Goal: Information Seeking & Learning: Learn about a topic

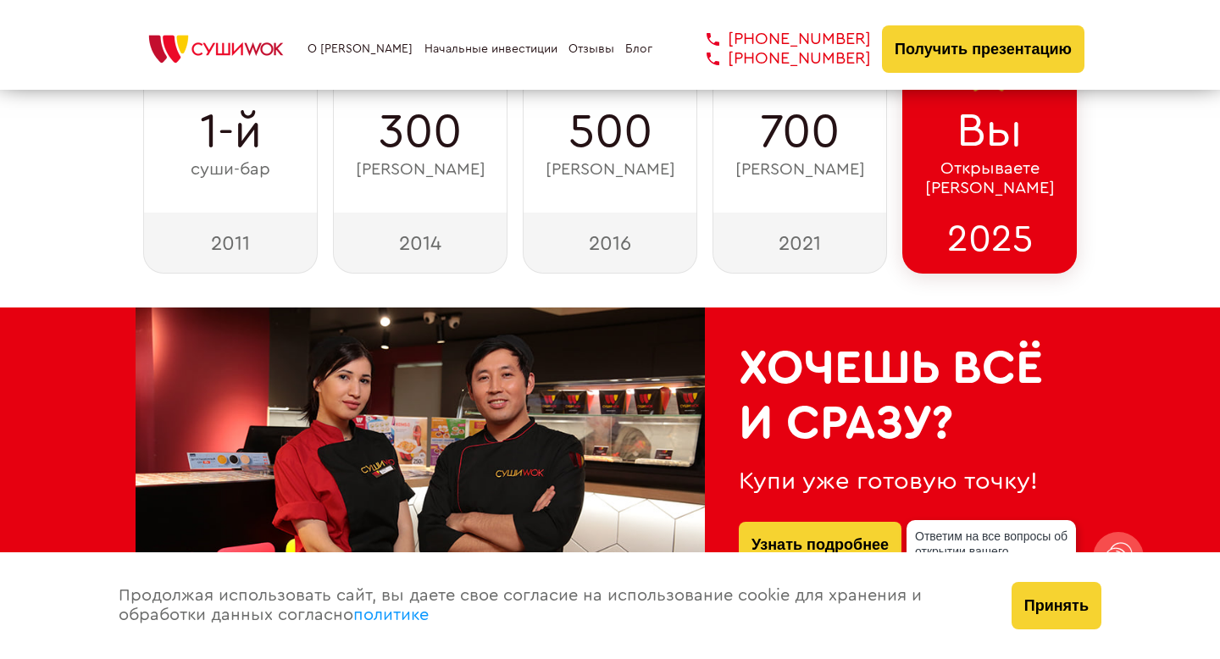
scroll to position [313, 0]
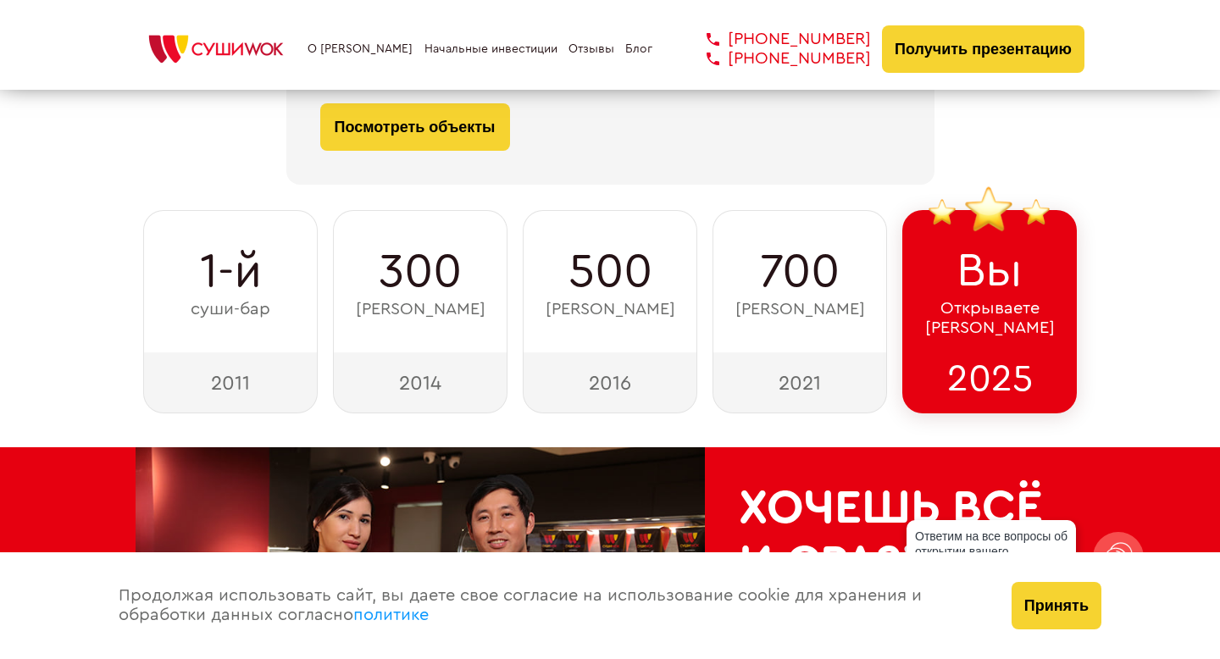
click at [978, 296] on span "Вы" at bounding box center [990, 271] width 66 height 54
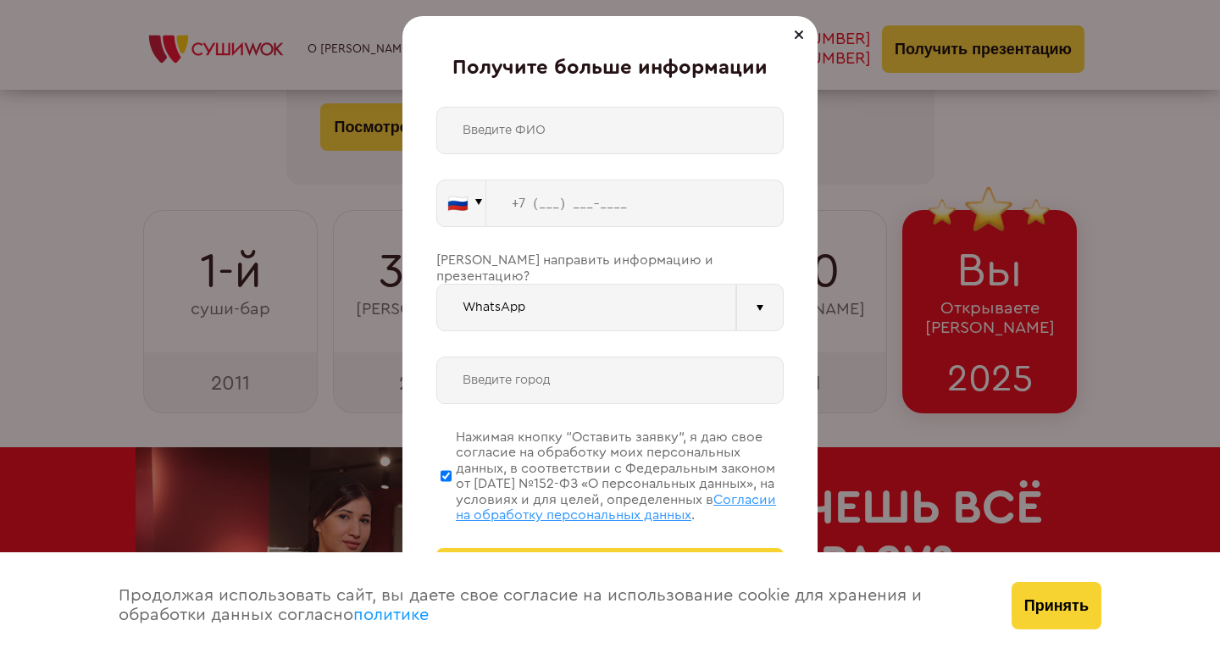
click at [796, 36] on div at bounding box center [799, 35] width 20 height 20
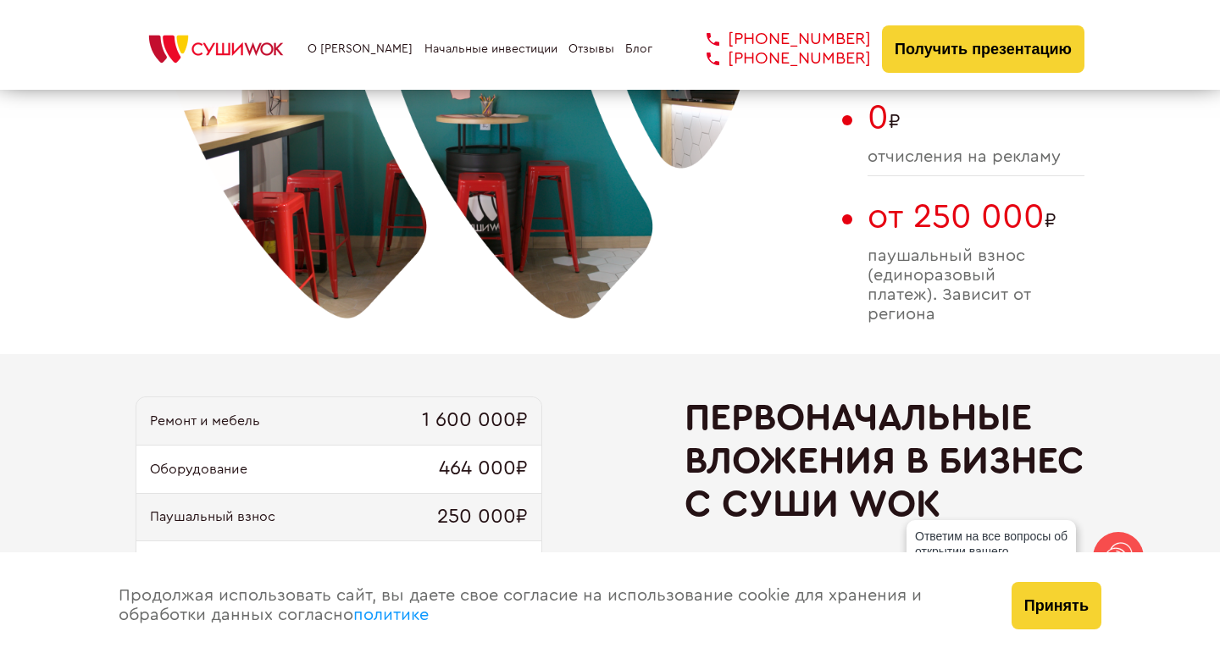
scroll to position [1770, 0]
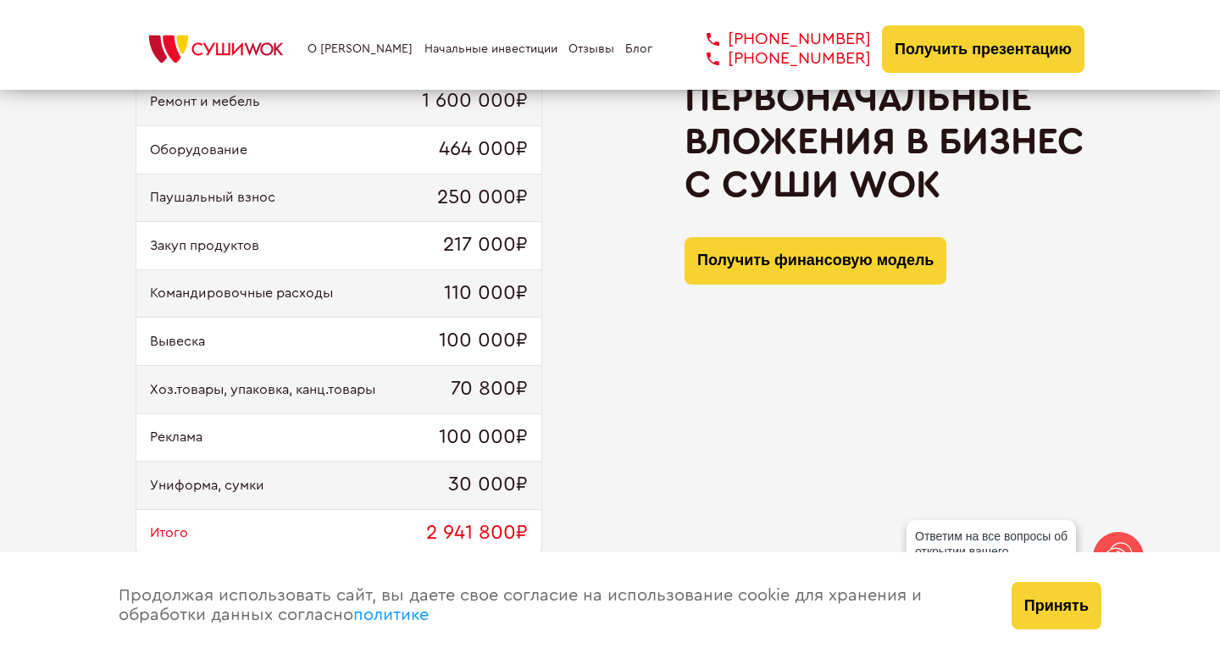
click at [496, 353] on div "Вывеска 100 000₽" at bounding box center [338, 342] width 405 height 48
click at [483, 428] on span "100 000₽" at bounding box center [483, 438] width 89 height 24
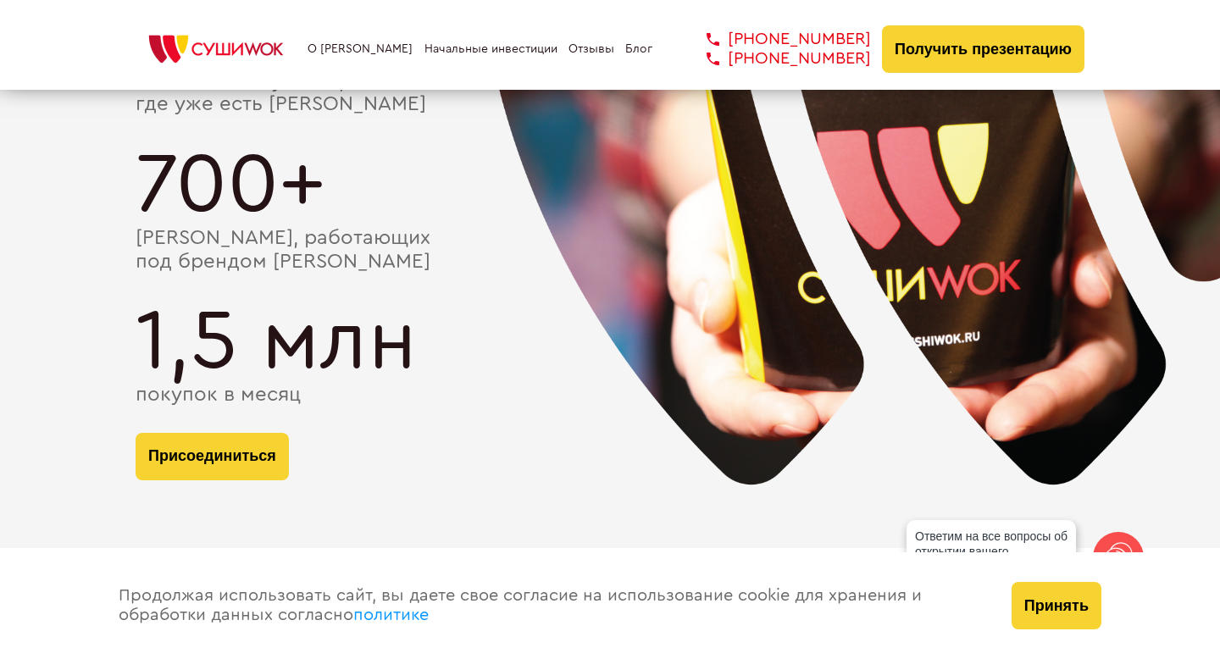
scroll to position [3266, 0]
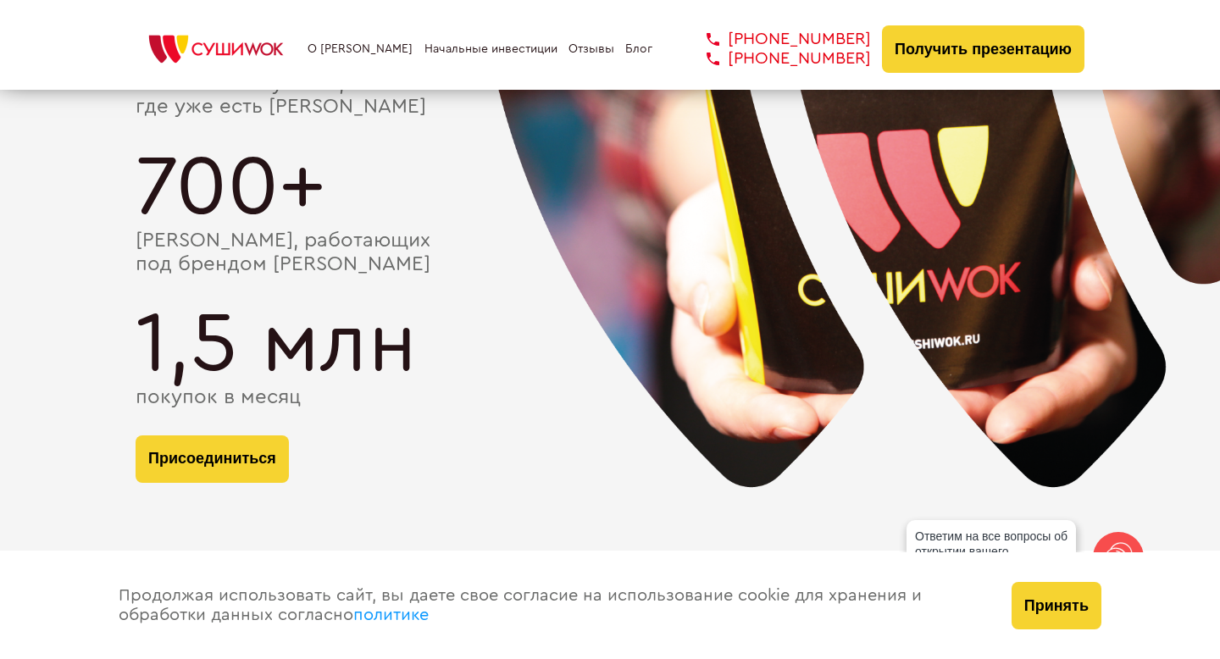
click at [286, 360] on div "1,5 млн" at bounding box center [610, 344] width 949 height 85
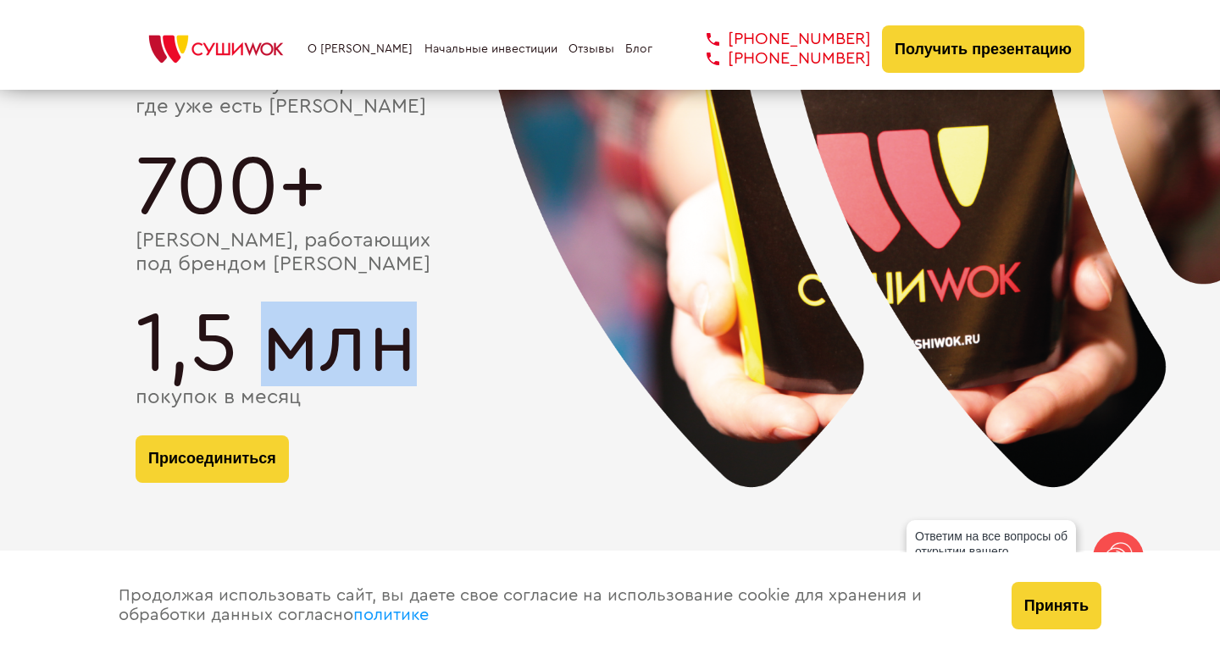
click at [286, 360] on div "1,5 млн" at bounding box center [610, 344] width 949 height 85
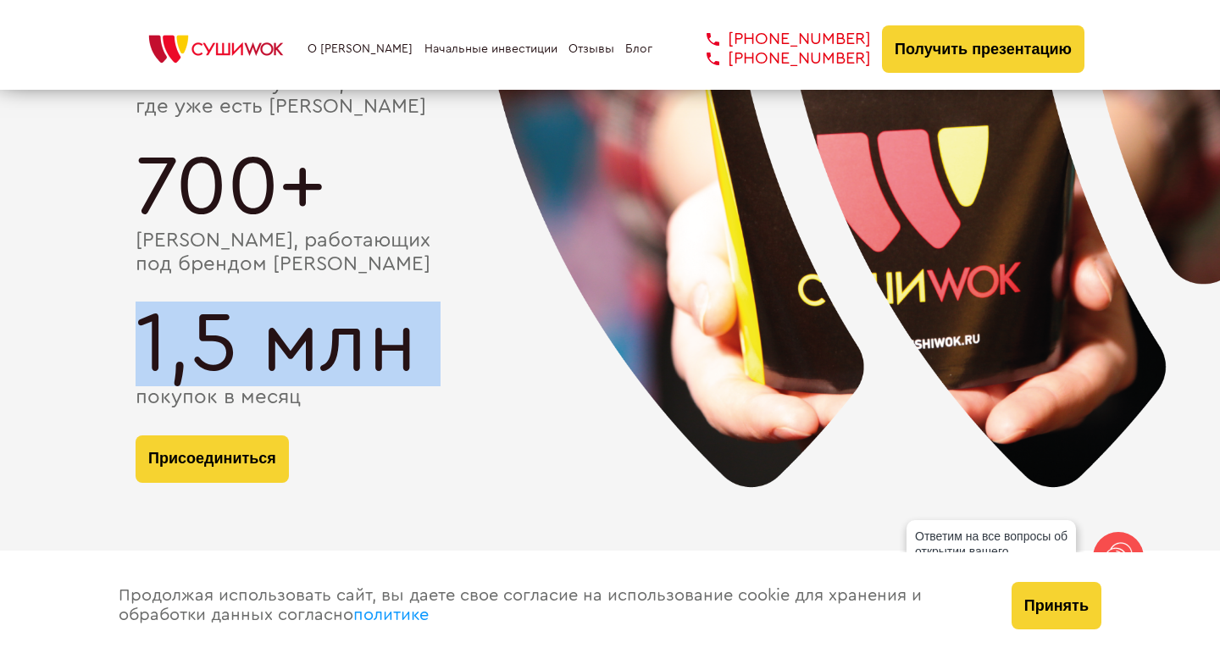
click at [286, 360] on div "1,5 млн" at bounding box center [610, 344] width 949 height 85
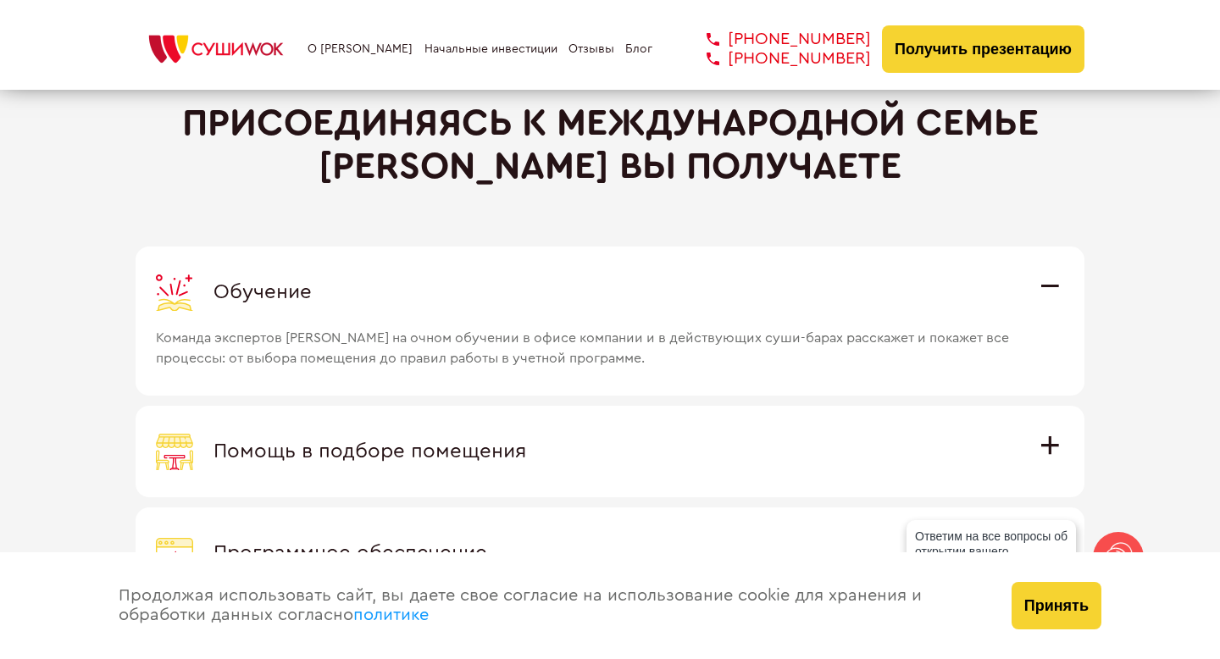
scroll to position [4662, 0]
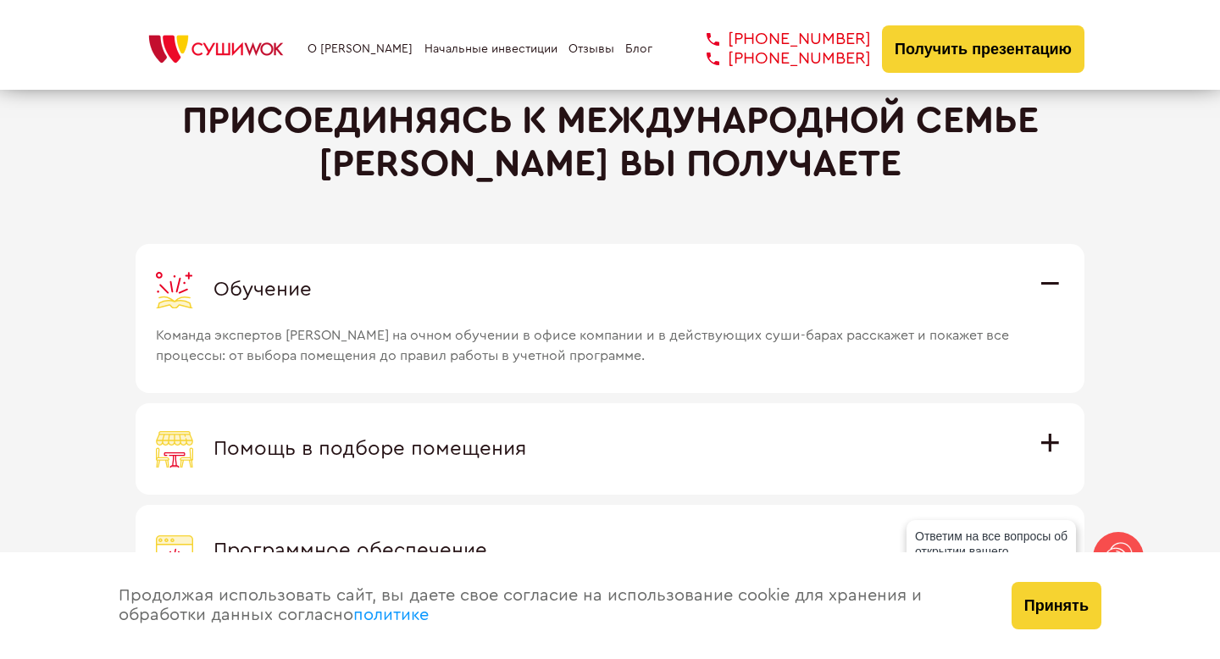
click at [348, 337] on span "Команда экспертов [PERSON_NAME] на очном обучении в офисе компании и в действую…" at bounding box center [587, 337] width 863 height 58
click at [0, 0] on input "Обучение Команда экспертов Суши Wok на очном обучении в офисе компании и в дейс…" at bounding box center [0, 0] width 0 height 0
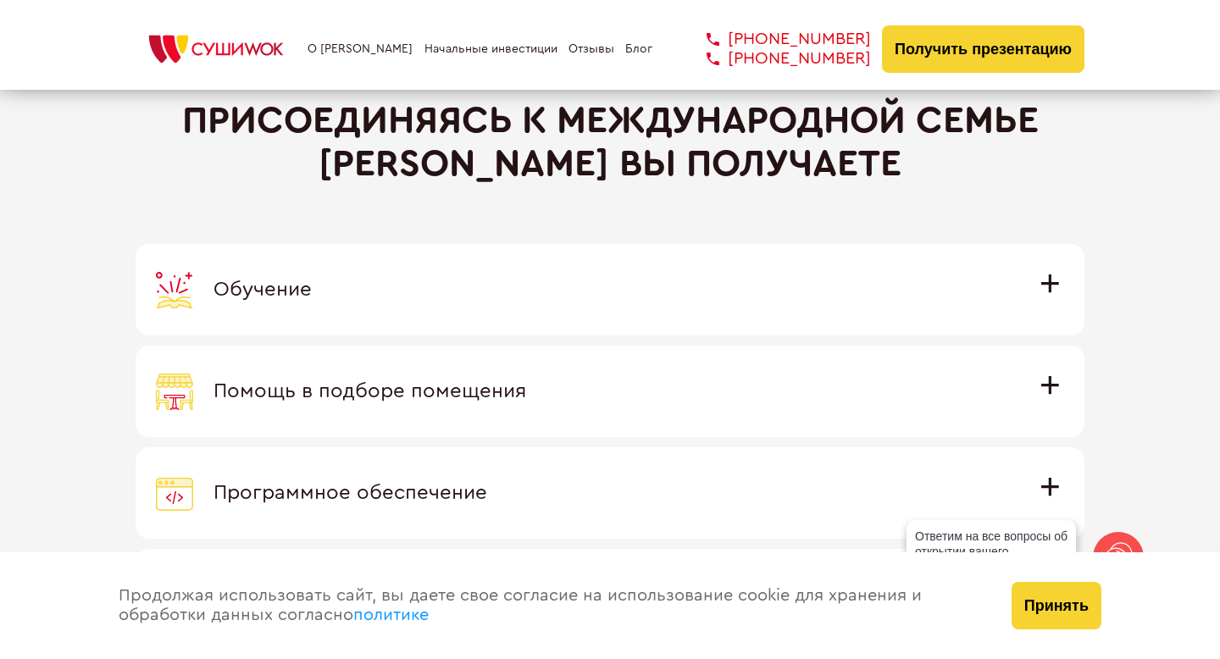
click at [334, 399] on span "Помощь в подборе помещения" at bounding box center [370, 391] width 313 height 20
click at [0, 0] on input "Помощь в подборе помещения Наши специалисты оценят варианты помещения в вашем г…" at bounding box center [0, 0] width 0 height 0
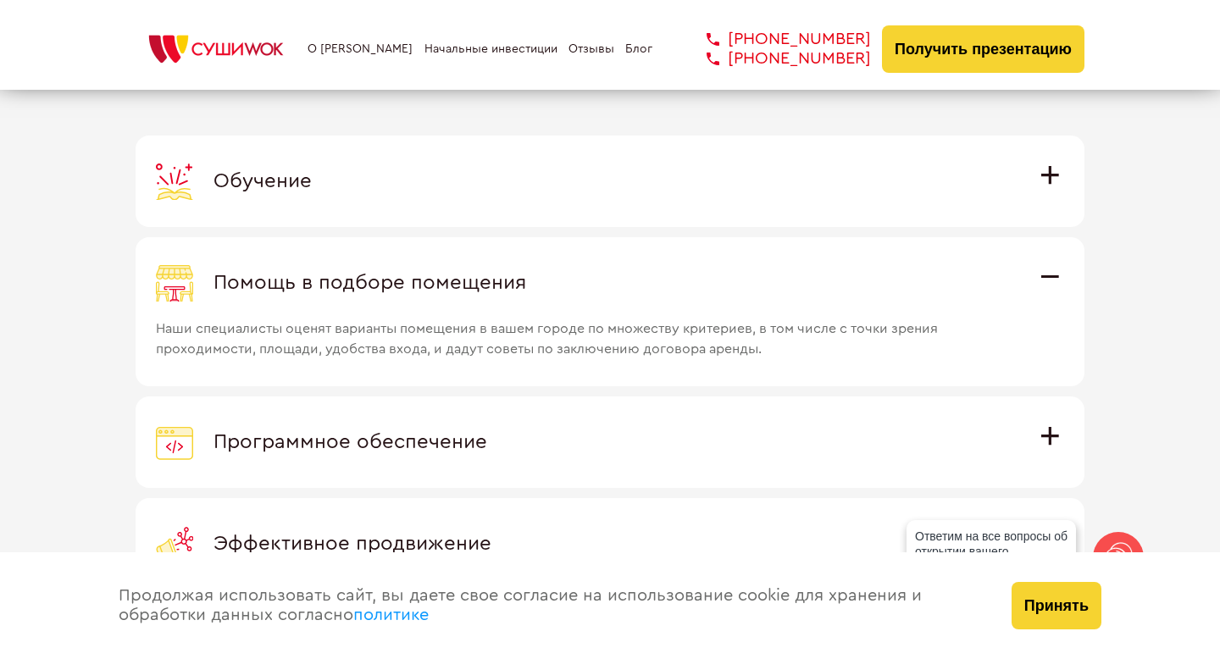
scroll to position [4777, 0]
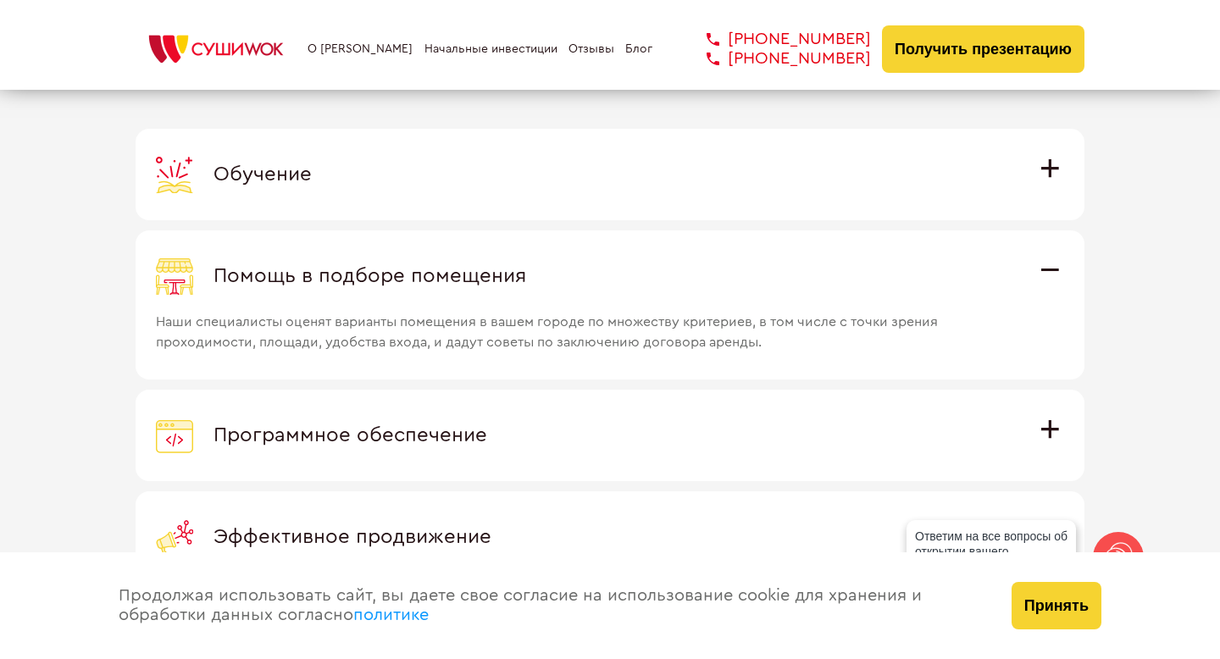
click at [333, 409] on label "Программное обеспечение Программное обеспечение разработано специально для [PER…" at bounding box center [610, 436] width 949 height 92
click at [0, 0] on input "Программное обеспечение Программное обеспечение разработано специально для [PER…" at bounding box center [0, 0] width 0 height 0
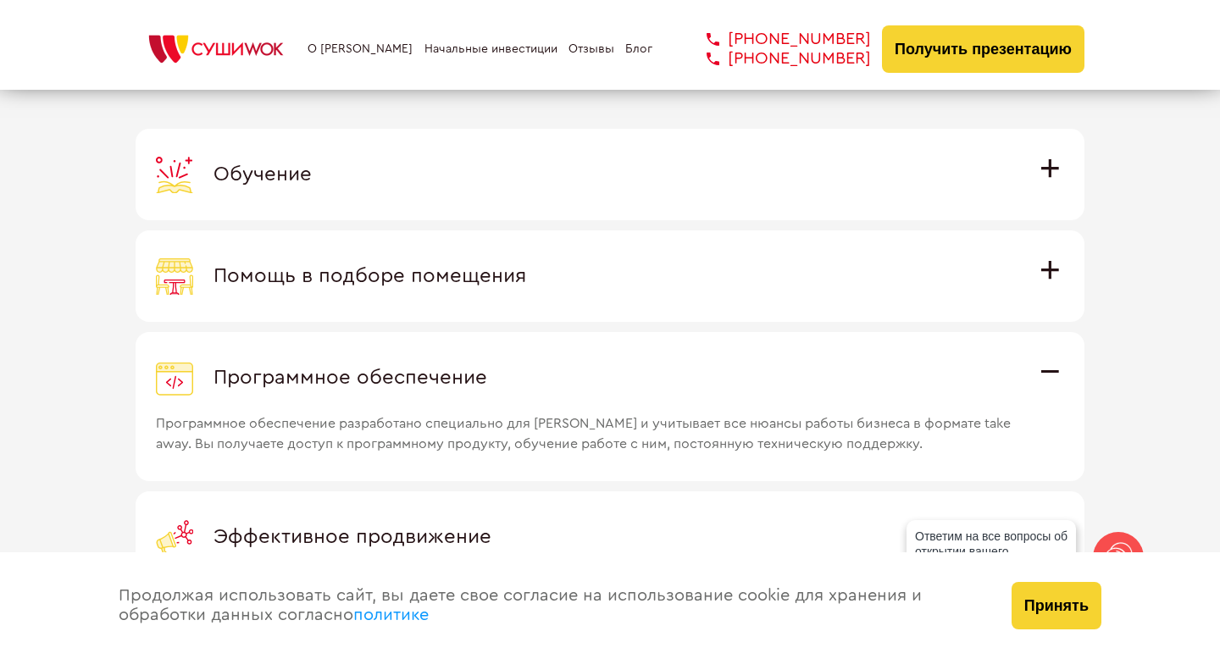
click at [333, 411] on span "Программное обеспечение разработано специально для [PERSON_NAME] и учитывает вс…" at bounding box center [587, 426] width 863 height 58
click at [0, 0] on input "Программное обеспечение Программное обеспечение разработано специально для [PER…" at bounding box center [0, 0] width 0 height 0
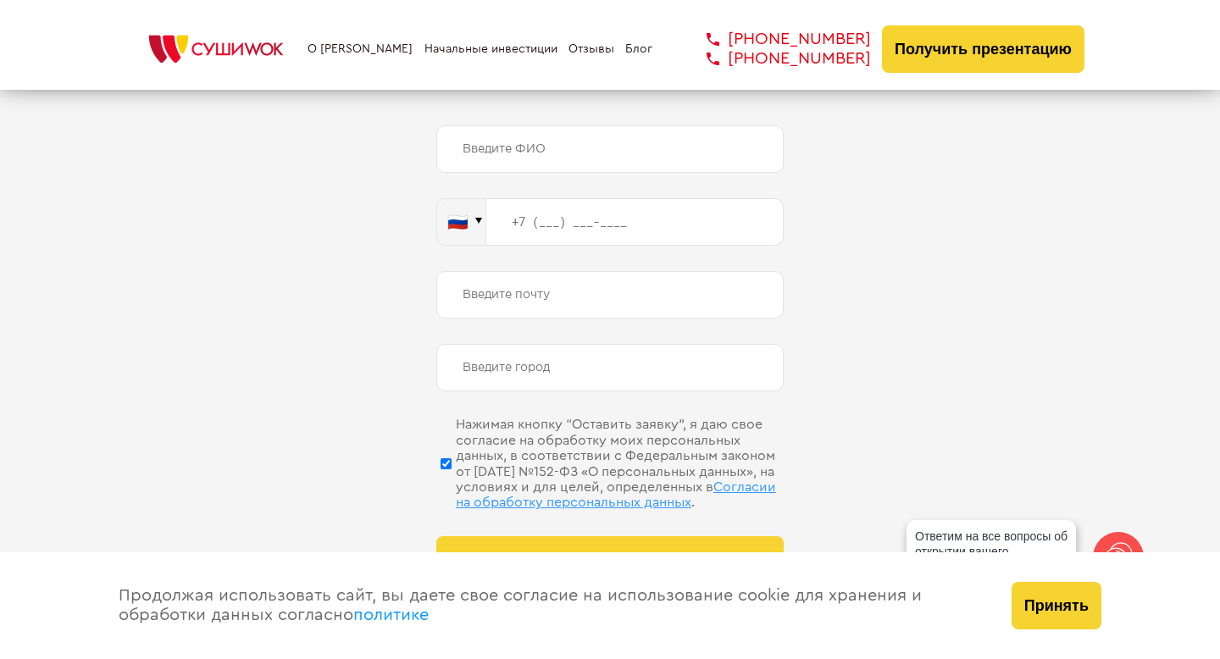
scroll to position [8042, 0]
